Goal: Information Seeking & Learning: Learn about a topic

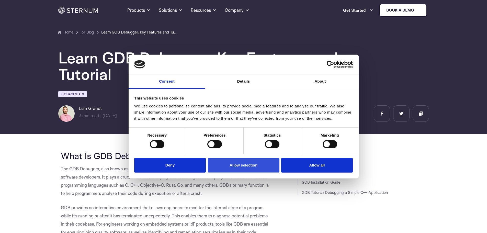
click at [234, 166] on button "Allow selection" at bounding box center [244, 165] width 72 height 15
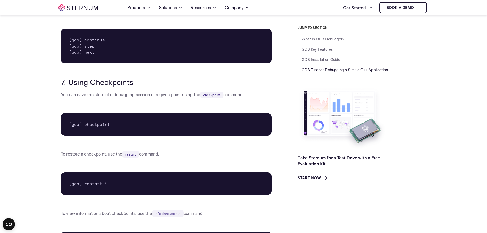
scroll to position [2093, 0]
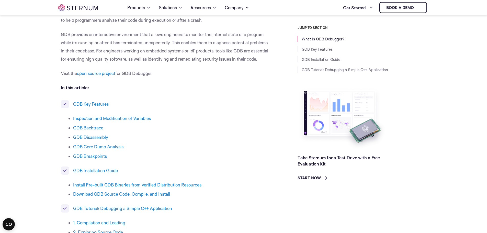
drag, startPoint x: 187, startPoint y: 128, endPoint x: 187, endPoint y: 87, distance: 40.2
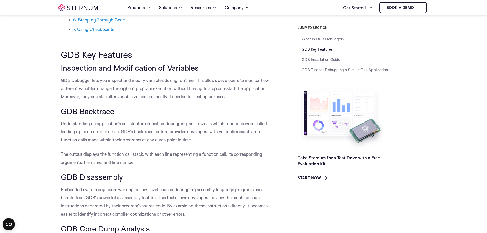
scroll to position [463, 0]
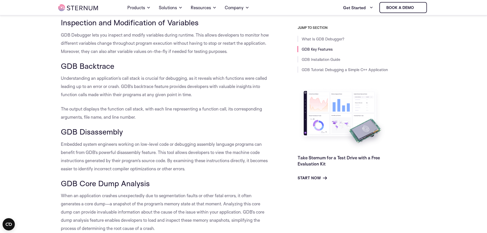
click at [175, 117] on p "The output displays the function call stack, with each line representing a func…" at bounding box center [166, 113] width 211 height 16
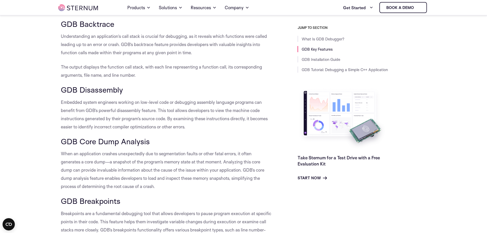
scroll to position [514, 0]
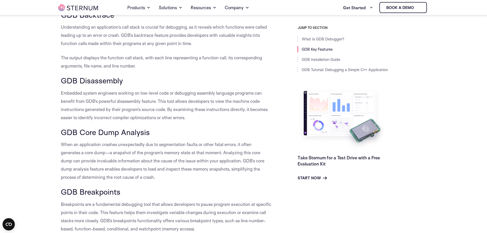
click at [151, 128] on h3 "GDB Core Dump Analysis" at bounding box center [166, 132] width 211 height 9
click at [188, 159] on p "When an application crashes unexpectedly due to segmentation faults or other fa…" at bounding box center [166, 160] width 211 height 41
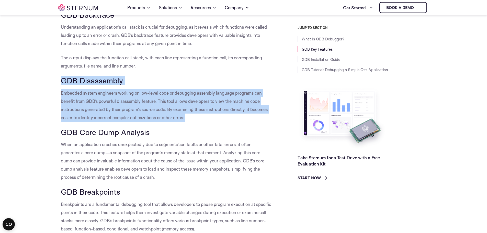
drag, startPoint x: 190, startPoint y: 118, endPoint x: 60, endPoint y: 81, distance: 134.8
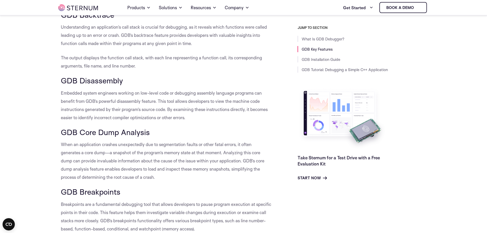
click at [185, 120] on p "Embedded system engineers working on low-level code or debugging assembly langu…" at bounding box center [166, 105] width 211 height 33
click at [184, 128] on h3 "GDB Core Dump Analysis" at bounding box center [166, 132] width 211 height 9
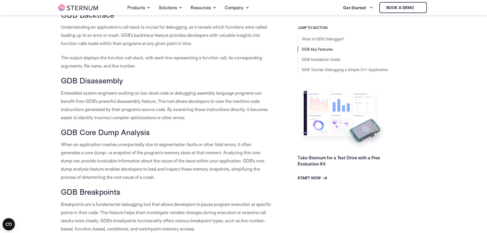
click at [184, 128] on h3 "GDB Core Dump Analysis" at bounding box center [166, 132] width 211 height 9
click at [221, 67] on p "The output displays the function call stack, with each line representing a func…" at bounding box center [166, 62] width 211 height 16
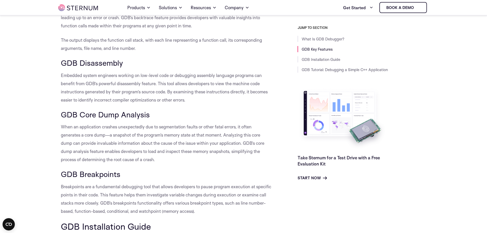
scroll to position [540, 0]
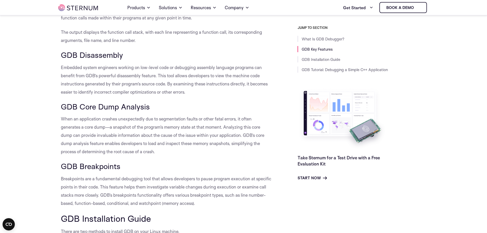
click at [229, 92] on p "Embedded system engineers working on low-level code or debugging assembly langu…" at bounding box center [166, 79] width 211 height 33
click at [230, 89] on p "Embedded system engineers working on low-level code or debugging assembly langu…" at bounding box center [166, 79] width 211 height 33
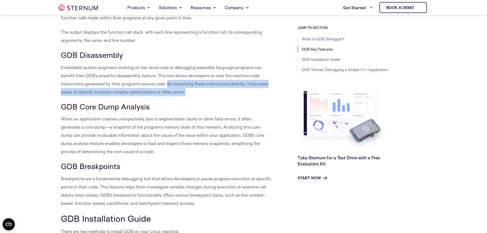
drag, startPoint x: 191, startPoint y: 92, endPoint x: 171, endPoint y: 85, distance: 20.5
click at [169, 83] on p "Embedded system engineers working on low-level code or debugging assembly langu…" at bounding box center [166, 79] width 211 height 33
click at [190, 92] on p "Embedded system engineers working on low-level code or debugging assembly langu…" at bounding box center [166, 79] width 211 height 33
drag, startPoint x: 190, startPoint y: 92, endPoint x: 170, endPoint y: 86, distance: 20.1
click at [169, 84] on p "Embedded system engineers working on low-level code or debugging assembly langu…" at bounding box center [166, 79] width 211 height 33
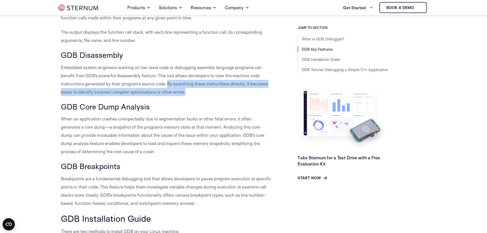
click at [202, 95] on p "Embedded system engineers working on low-level code or debugging assembly langu…" at bounding box center [166, 79] width 211 height 33
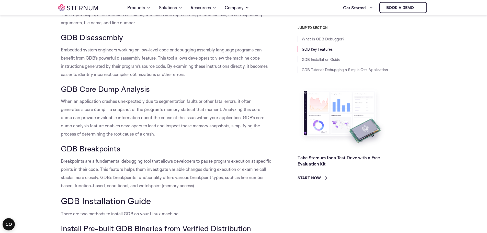
scroll to position [565, 0]
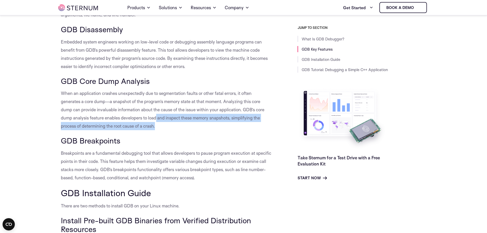
drag, startPoint x: 168, startPoint y: 124, endPoint x: 156, endPoint y: 120, distance: 12.6
click at [156, 120] on p "When an application crashes unexpectedly due to segmentation faults or other fa…" at bounding box center [166, 109] width 211 height 41
click at [158, 125] on p "When an application crashes unexpectedly due to segmentation faults or other fa…" at bounding box center [166, 109] width 211 height 41
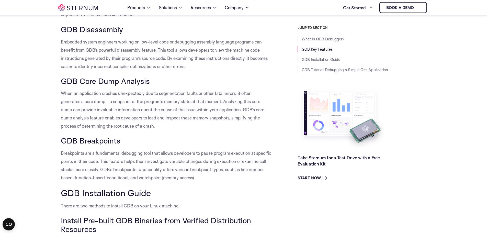
click at [169, 143] on h3 "GDB Breakpoints" at bounding box center [166, 140] width 211 height 9
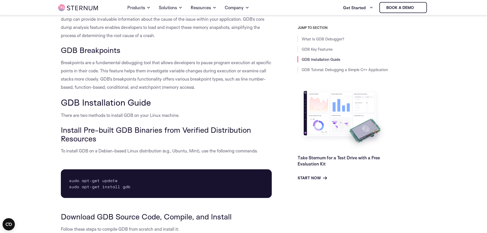
scroll to position [667, 0]
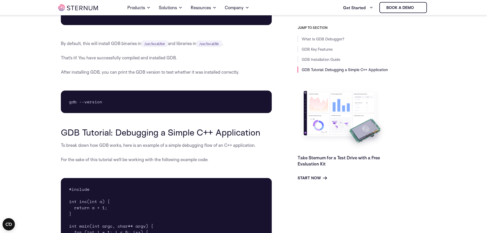
scroll to position [1153, 0]
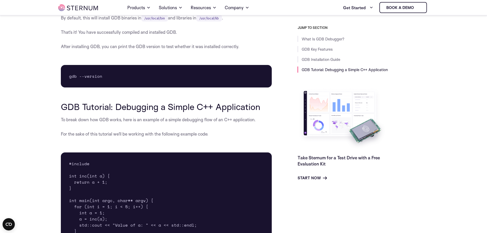
click at [262, 137] on p "For the sake of this tutorial we’ll be working with the following example code:" at bounding box center [166, 134] width 211 height 8
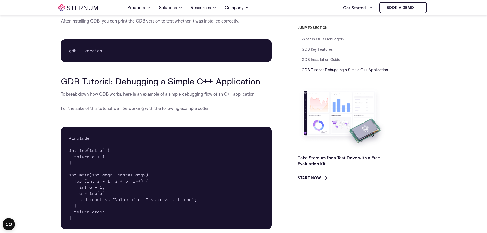
click at [262, 117] on div "What Is GDB Debugger? The GDB Debugger, also known as the GNU Project Debugger,…" at bounding box center [166, 25] width 211 height 2117
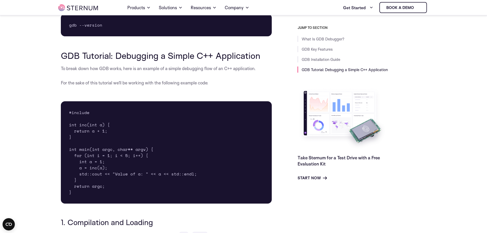
click at [261, 85] on p "For the sake of this tutorial we’ll be working with the following example code:" at bounding box center [166, 83] width 211 height 8
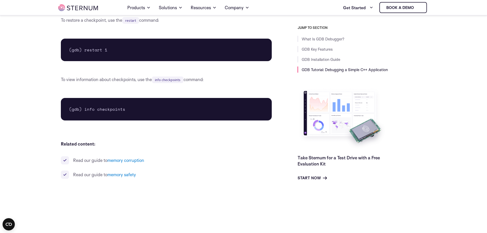
scroll to position [2151, 0]
